Goal: Transaction & Acquisition: Purchase product/service

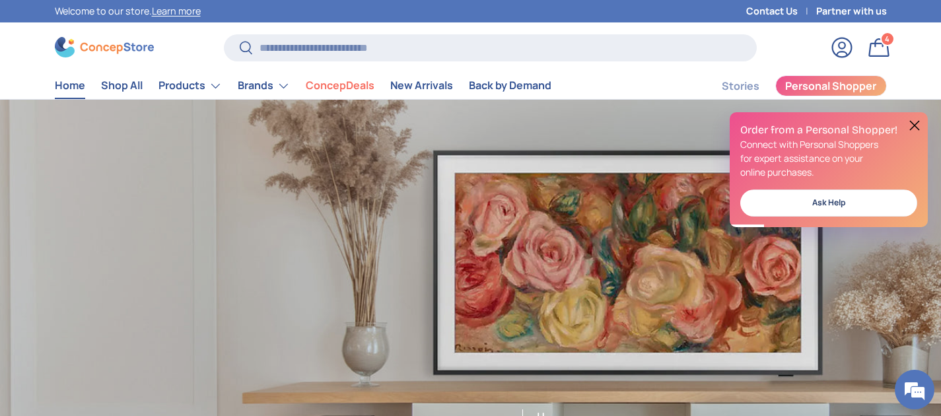
click at [914, 127] on button at bounding box center [915, 126] width 16 height 16
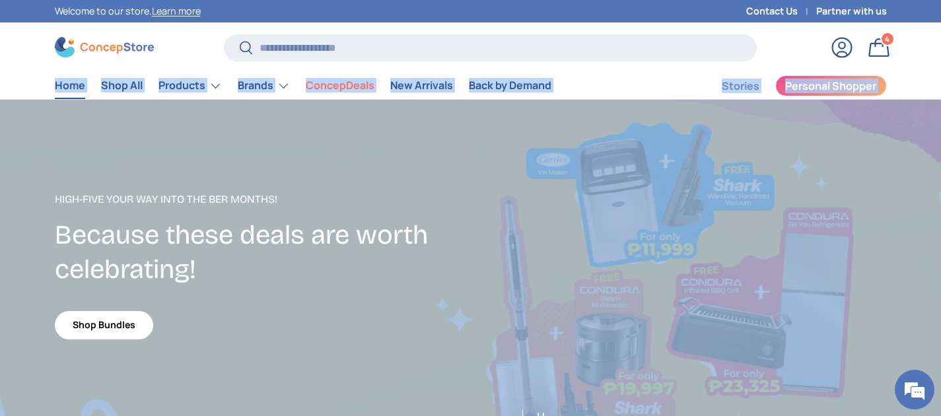
drag, startPoint x: 14, startPoint y: 85, endPoint x: 625, endPoint y: 277, distance: 640.6
click at [597, 81] on div "Home Shop All Products Back Products Major Appliances Air Conditioners Refriger…" at bounding box center [471, 86] width 832 height 26
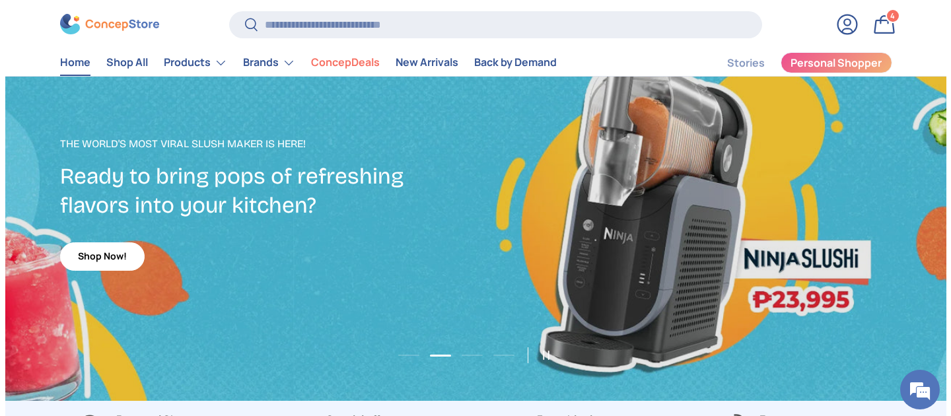
scroll to position [57, 0]
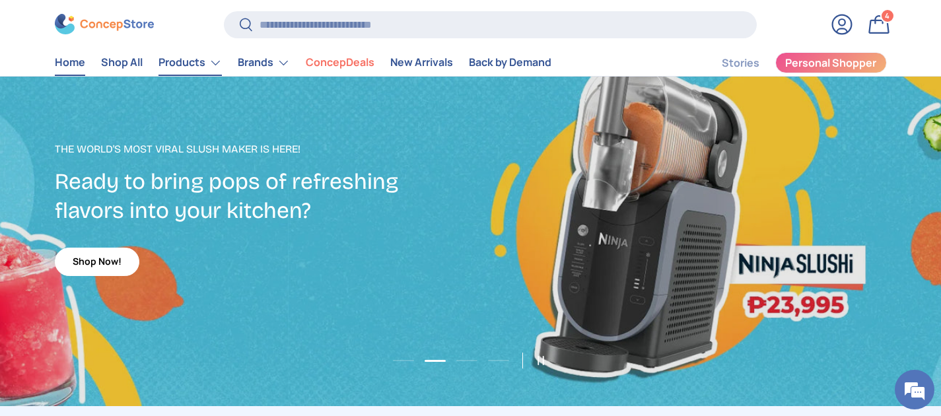
click at [203, 64] on link "Products" at bounding box center [190, 63] width 63 height 26
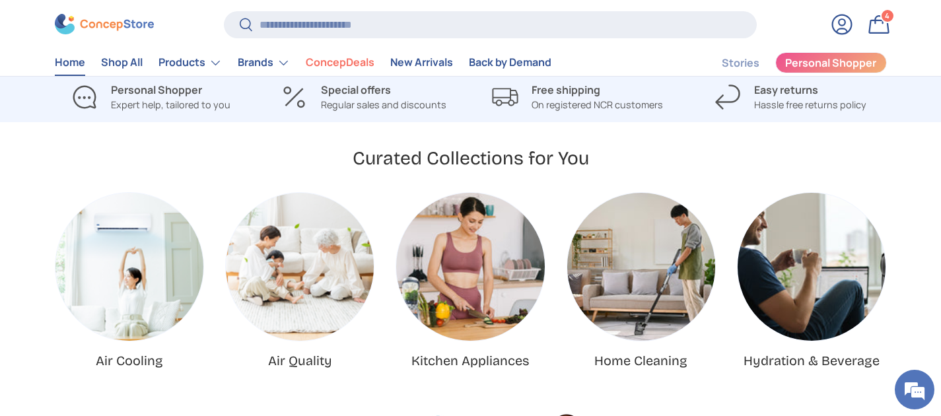
scroll to position [527, 0]
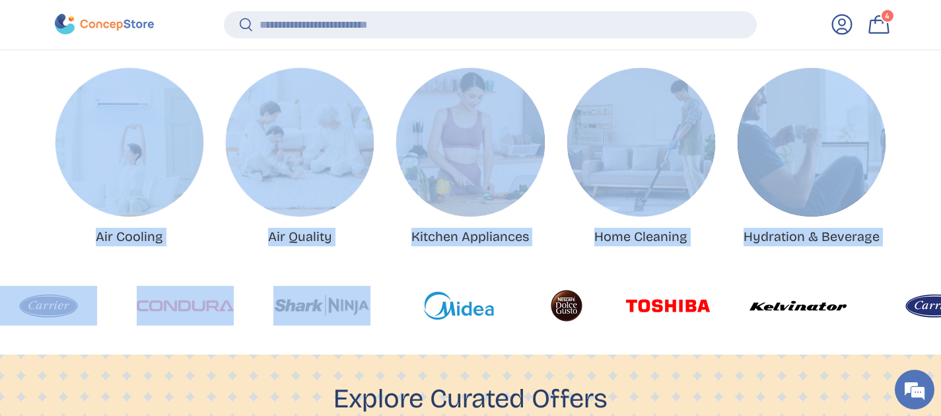
drag, startPoint x: 34, startPoint y: 79, endPoint x: 429, endPoint y: 256, distance: 433.2
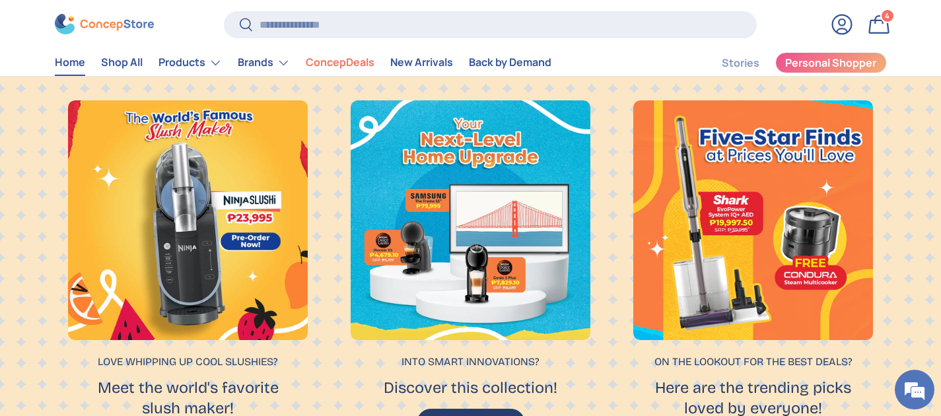
scroll to position [863, 0]
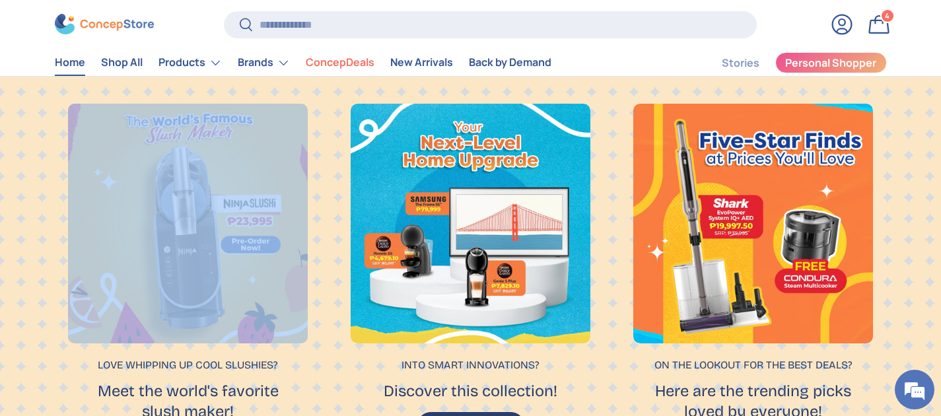
drag, startPoint x: 45, startPoint y: 95, endPoint x: 143, endPoint y: 298, distance: 225.2
click at [143, 298] on div "Love whipping up cool slushies? Meet the world's favorite slush maker! Shop Now…" at bounding box center [471, 284] width 917 height 388
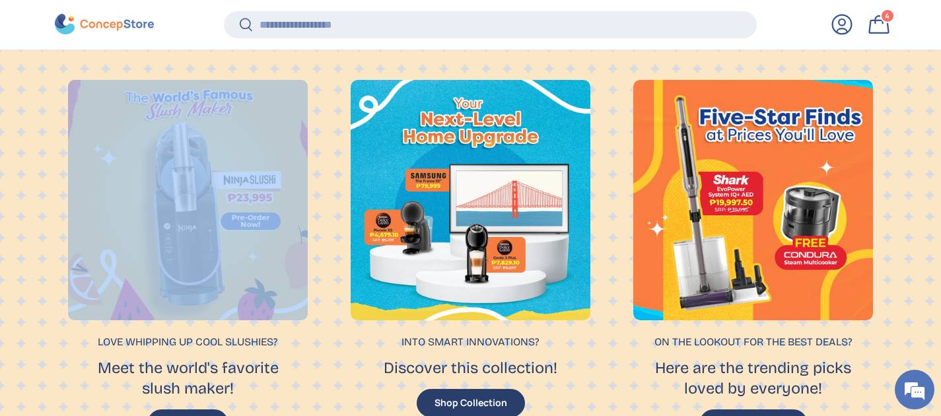
scroll to position [1006, 0]
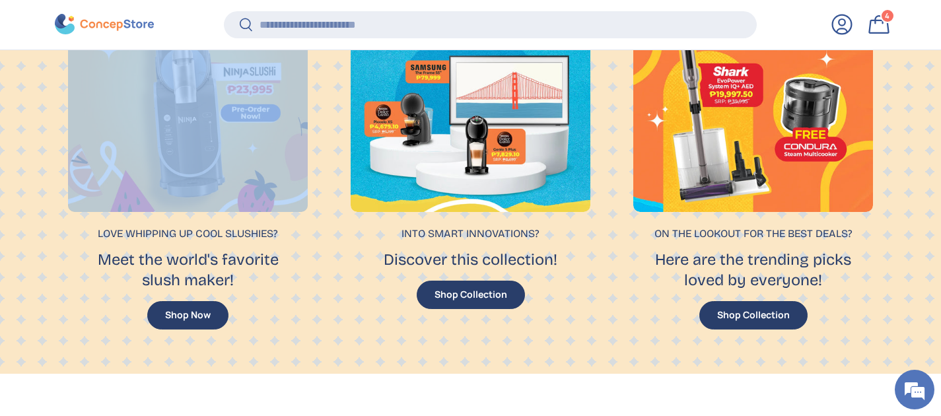
click at [205, 265] on p "Meet the world's favorite slush maker!" at bounding box center [188, 270] width 233 height 41
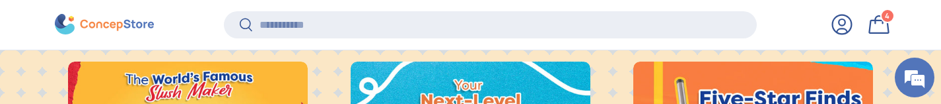
scroll to position [5378, 0]
